Goal: Register for event/course

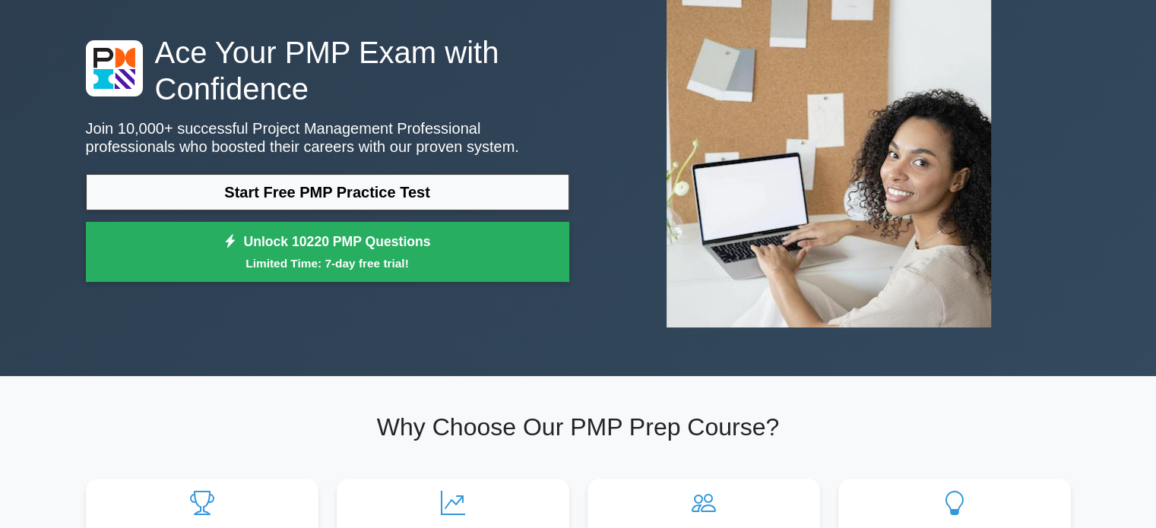
scroll to position [76, 0]
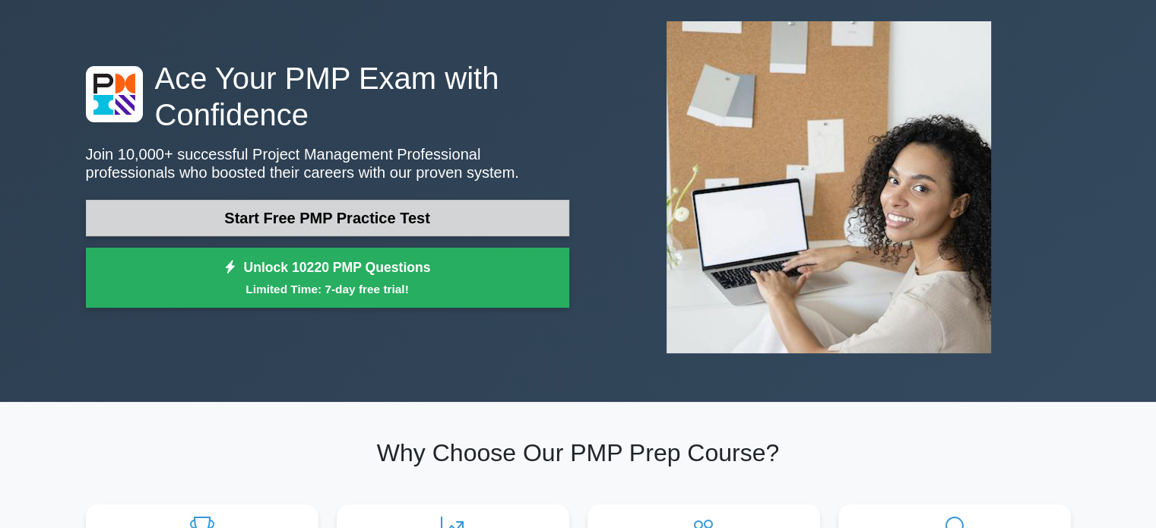
click at [349, 220] on link "Start Free PMP Practice Test" at bounding box center [327, 218] width 483 height 36
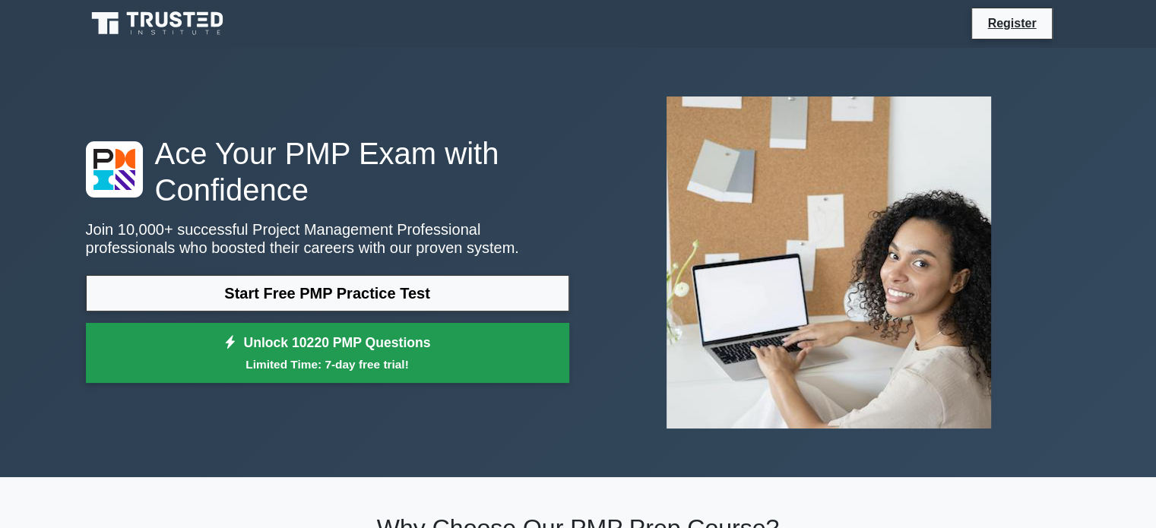
scroll to position [0, 0]
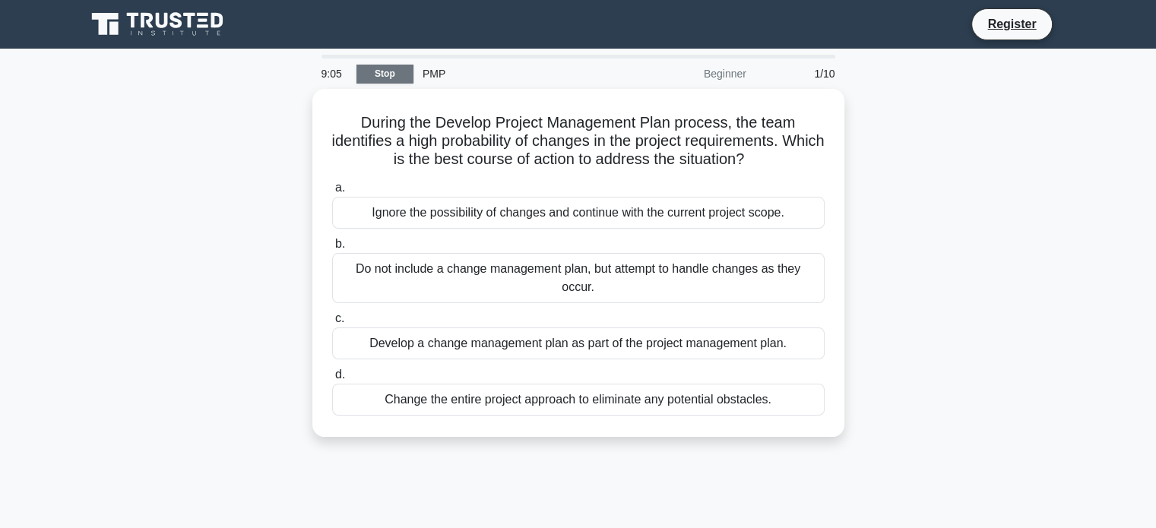
click at [384, 74] on link "Stop" at bounding box center [384, 74] width 57 height 19
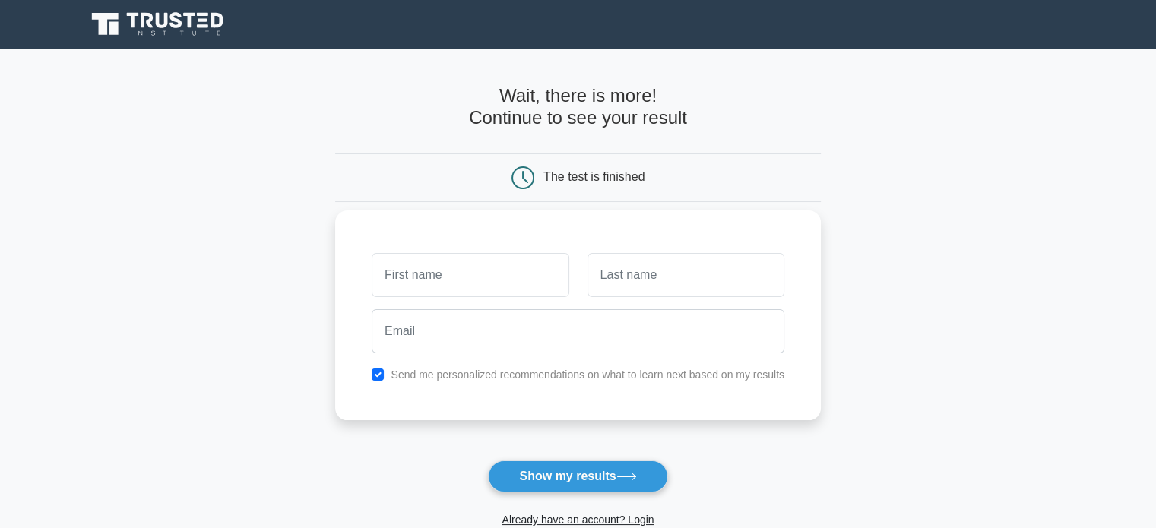
click at [498, 279] on input "text" at bounding box center [470, 275] width 197 height 44
type input "p"
type input "[PERSON_NAME]"
click at [669, 275] on input "text" at bounding box center [685, 275] width 197 height 44
type input "Perumal"
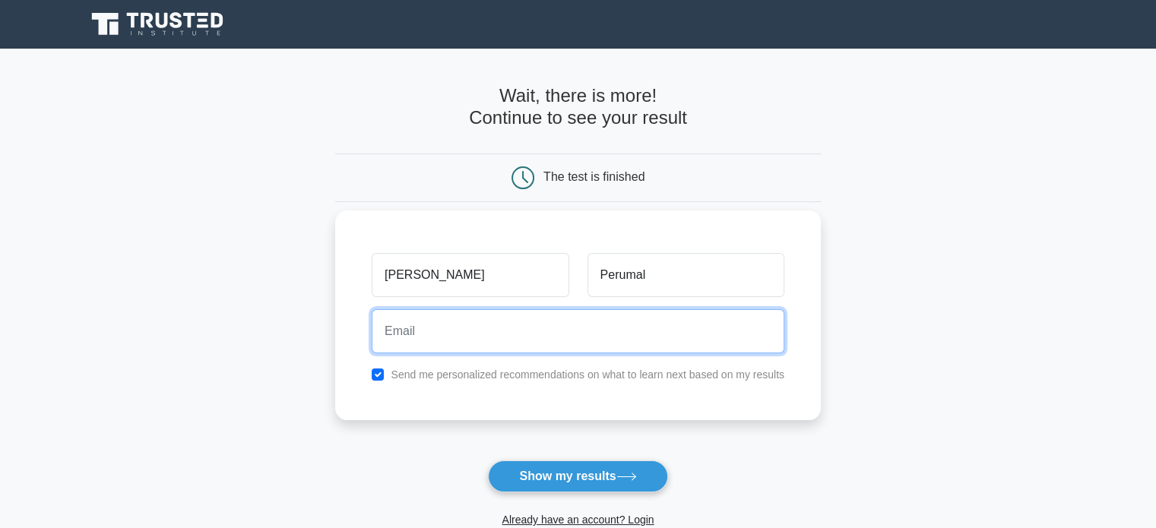
click at [470, 326] on input "email" at bounding box center [578, 331] width 413 height 44
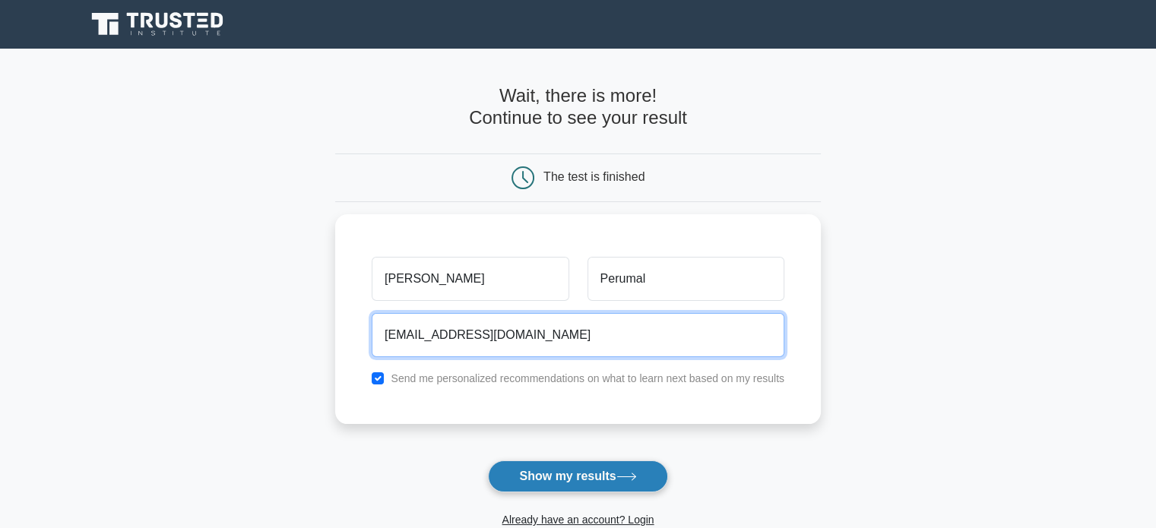
type input "perumalkarthikeyan055@gmail.com"
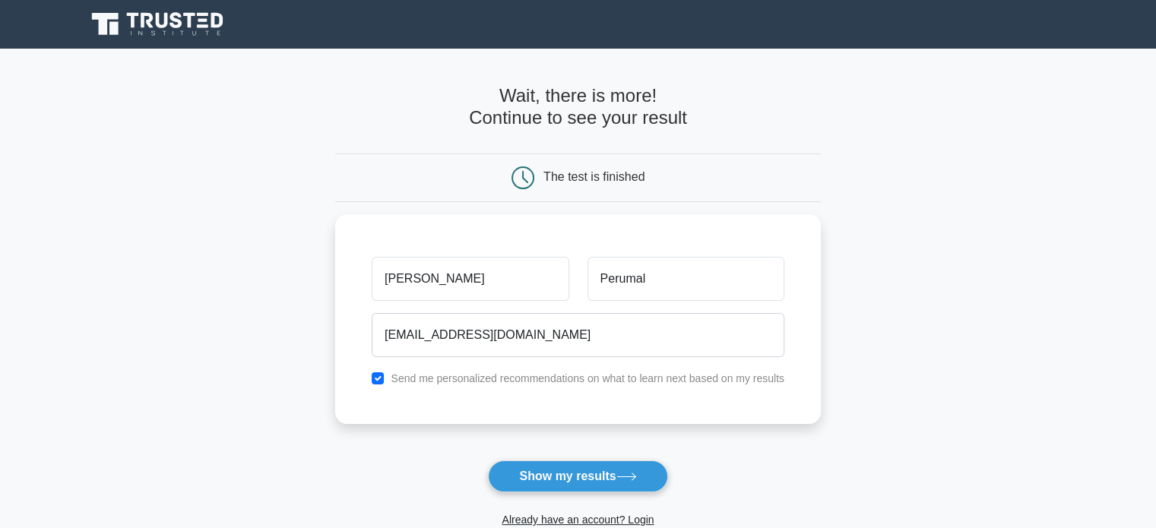
click at [535, 470] on button "Show my results" at bounding box center [577, 477] width 179 height 32
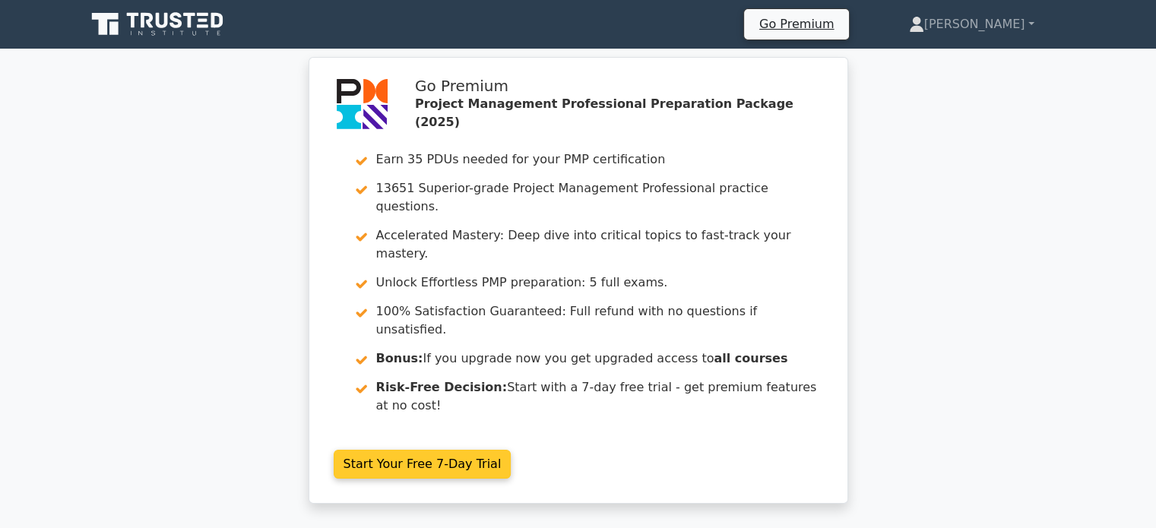
click at [448, 450] on link "Start Your Free 7-Day Trial" at bounding box center [423, 464] width 178 height 29
